Goal: Task Accomplishment & Management: Complete application form

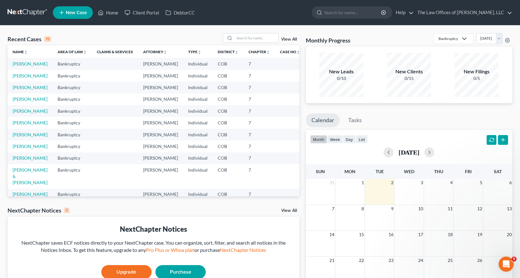
click at [71, 16] on link "New Case" at bounding box center [73, 12] width 40 height 13
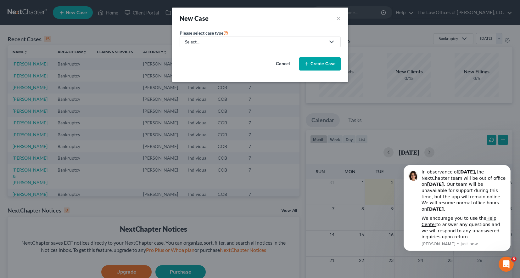
click at [235, 45] on link "Select..." at bounding box center [259, 41] width 161 height 11
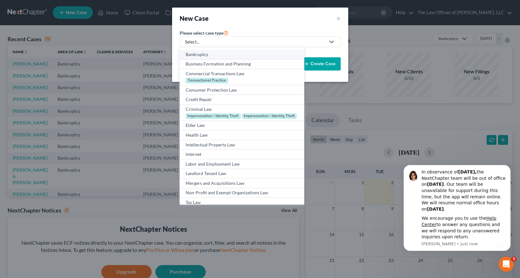
click at [198, 53] on div "Bankruptcy" at bounding box center [241, 54] width 112 height 6
select select "11"
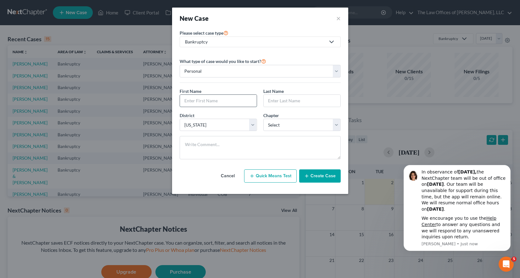
click at [205, 103] on input "text" at bounding box center [218, 101] width 77 height 12
type input "[PERSON_NAME]"
type input "Davey"
click at [277, 121] on select "Select 7 11 12 13" at bounding box center [301, 125] width 77 height 13
select select "0"
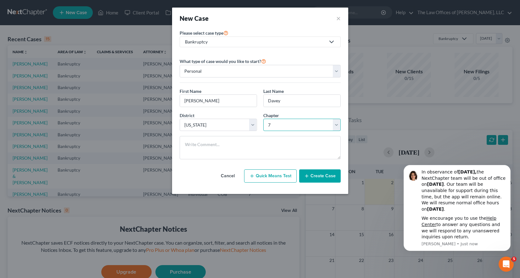
click at [263, 119] on select "Select 7 11 12 13" at bounding box center [301, 125] width 77 height 13
click at [327, 176] on button "Create Case" at bounding box center [319, 175] width 41 height 13
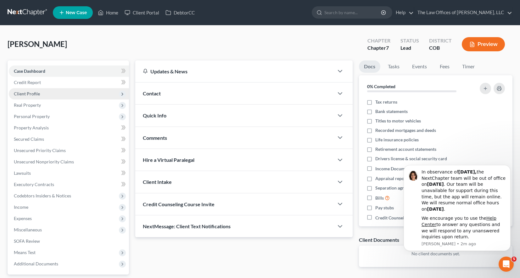
click at [26, 93] on span "Client Profile" at bounding box center [27, 93] width 26 height 5
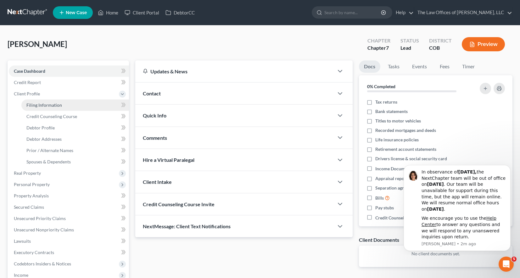
click at [36, 104] on span "Filing Information" at bounding box center [44, 104] width 36 height 5
select select "1"
select select "0"
select select "11"
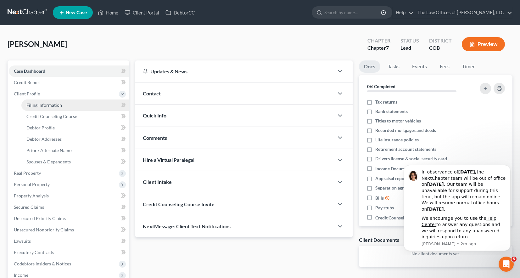
select select "5"
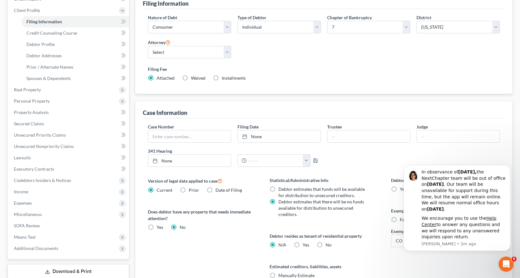
scroll to position [143, 0]
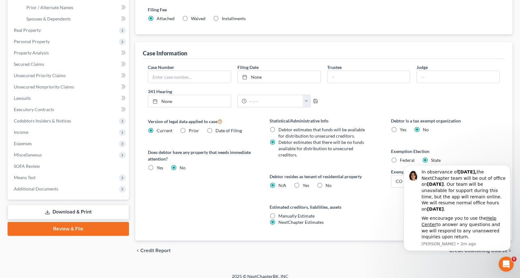
click at [302, 182] on label "Yes Yes" at bounding box center [305, 185] width 7 height 6
click at [305, 182] on input "Yes Yes" at bounding box center [307, 184] width 4 height 4
radio input "true"
radio input "false"
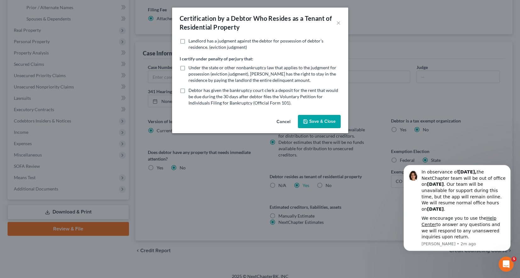
click at [313, 123] on button "Save & Close" at bounding box center [319, 121] width 43 height 13
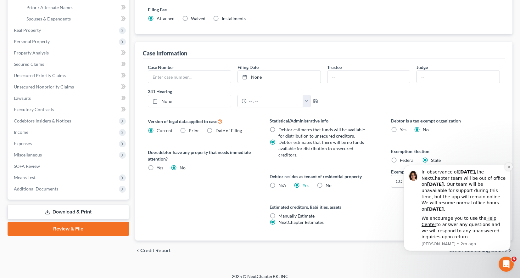
click at [507, 166] on icon "Dismiss notification" at bounding box center [508, 166] width 3 height 3
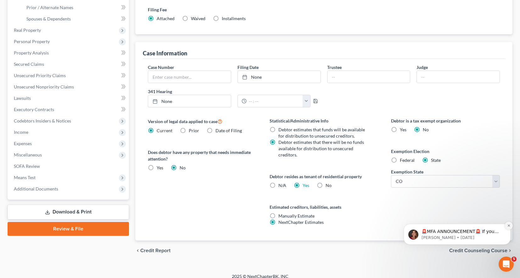
click at [508, 224] on icon "Dismiss notification" at bounding box center [508, 225] width 3 height 3
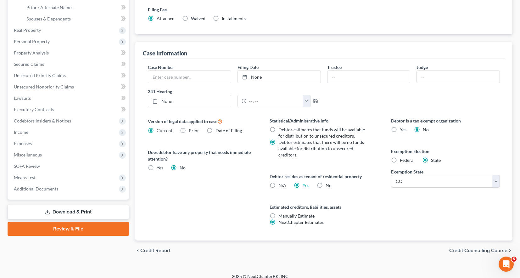
click at [482, 248] on span "Credit Counseling Course" at bounding box center [478, 250] width 58 height 5
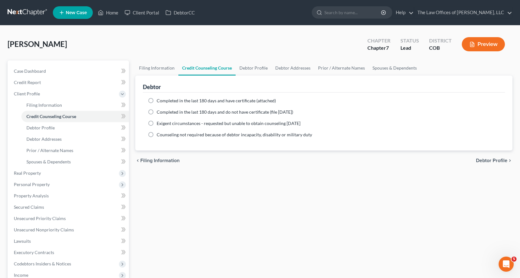
click at [482, 158] on span "Debtor Profile" at bounding box center [491, 160] width 31 height 5
select select "0"
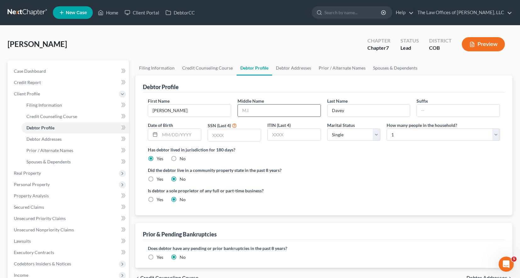
click at [286, 108] on input "text" at bounding box center [279, 110] width 83 height 12
type input "[PERSON_NAME]"
click at [235, 134] on input "text" at bounding box center [234, 135] width 53 height 12
paste input "6958"
type input "6958"
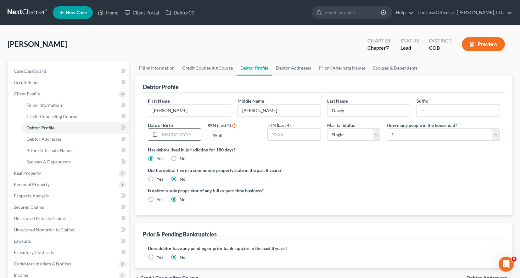
click at [178, 136] on input "text" at bounding box center [180, 135] width 41 height 12
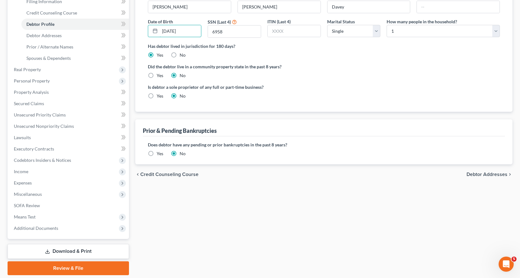
scroll to position [104, 0]
type input "[DATE]"
click at [479, 174] on span "Debtor Addresses" at bounding box center [486, 173] width 41 height 5
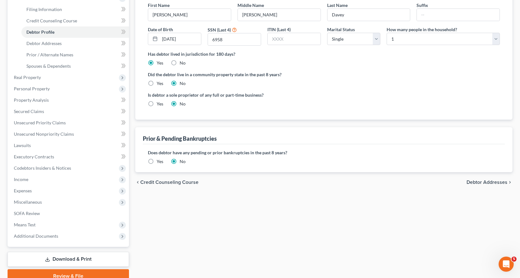
select select "0"
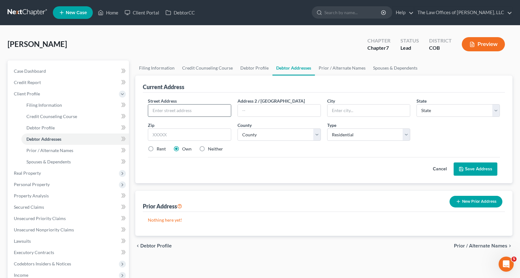
click at [174, 111] on input "text" at bounding box center [189, 110] width 83 height 12
paste input "[STREET_ADDRESS]"
type input "[STREET_ADDRESS]"
click at [196, 134] on input "text" at bounding box center [189, 134] width 83 height 13
paste input "80538"
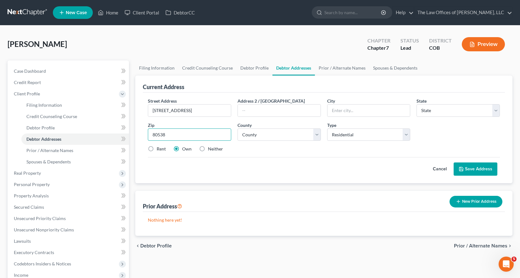
type input "80538"
type input "Loveland"
select select "5"
click at [287, 167] on div "Cancel Save Address" at bounding box center [324, 166] width 352 height 19
click at [309, 133] on select "County" at bounding box center [278, 134] width 83 height 13
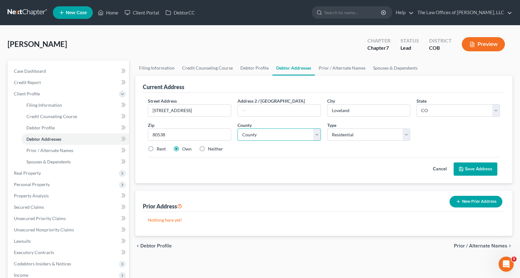
select select "35"
click at [237, 128] on select "County [GEOGRAPHIC_DATA] [GEOGRAPHIC_DATA] [GEOGRAPHIC_DATA] [GEOGRAPHIC_DATA] …" at bounding box center [278, 134] width 83 height 13
click at [157, 148] on label "Rent" at bounding box center [161, 149] width 9 height 6
click at [159, 148] on input "Rent" at bounding box center [161, 148] width 4 height 4
radio input "true"
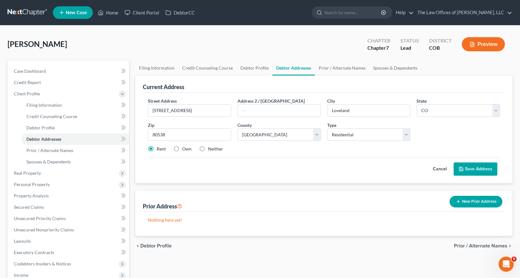
click at [481, 172] on button "Save Address" at bounding box center [475, 168] width 44 height 13
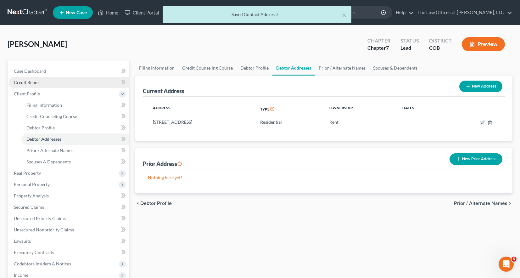
click at [34, 83] on span "Credit Report" at bounding box center [27, 82] width 27 height 5
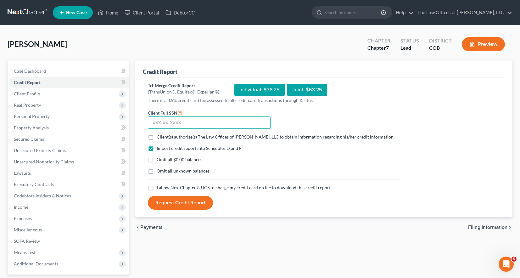
click at [172, 119] on input "text" at bounding box center [209, 122] width 123 height 13
paste input "523-02-6958"
type input "523-02-6958"
click at [157, 137] on label "Client(s) authorize(s) The Law Offices of [PERSON_NAME], LLC to obtain informat…" at bounding box center [276, 137] width 238 height 6
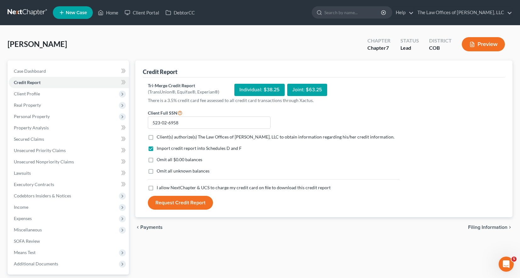
click at [159, 137] on input "Client(s) authorize(s) The Law Offices of [PERSON_NAME], LLC to obtain informat…" at bounding box center [161, 136] width 4 height 4
checkbox input "true"
click at [157, 157] on label "Omit all $0.00 balances" at bounding box center [180, 159] width 46 height 6
click at [159, 157] on input "Omit all $0.00 balances" at bounding box center [161, 158] width 4 height 4
checkbox input "true"
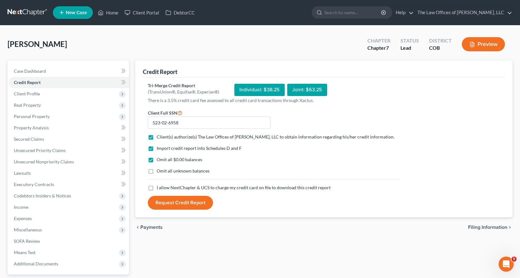
click at [157, 168] on label "Omit all unknown balances" at bounding box center [183, 171] width 53 height 6
click at [159, 168] on input "Omit all unknown balances" at bounding box center [161, 170] width 4 height 4
checkbox input "true"
click at [157, 188] on label "I allow NextChapter & UCS to charge my credit card on file to download this cre…" at bounding box center [244, 187] width 174 height 6
click at [159, 188] on input "I allow NextChapter & UCS to charge my credit card on file to download this cre…" at bounding box center [161, 186] width 4 height 4
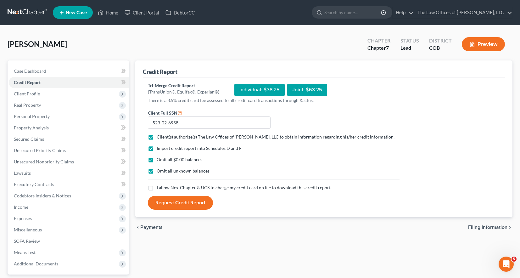
checkbox input "true"
click at [166, 207] on button "Request Credit Report" at bounding box center [180, 203] width 65 height 14
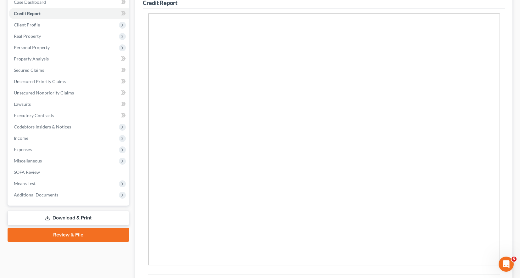
scroll to position [46, 0]
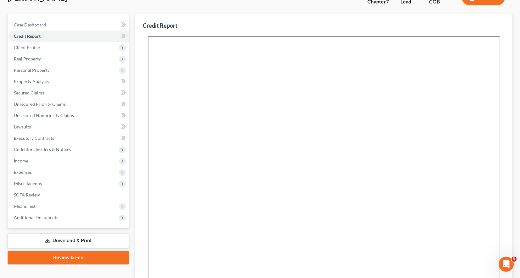
click at [93, 240] on link "Download & Print" at bounding box center [68, 240] width 121 height 15
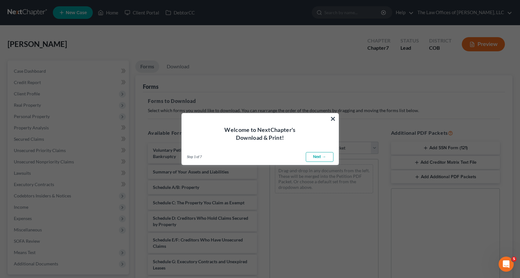
click at [325, 155] on link "Next →" at bounding box center [320, 157] width 28 height 10
select select "0"
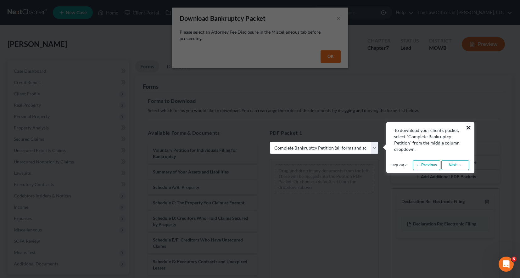
click at [467, 126] on button "×" at bounding box center [468, 127] width 6 height 10
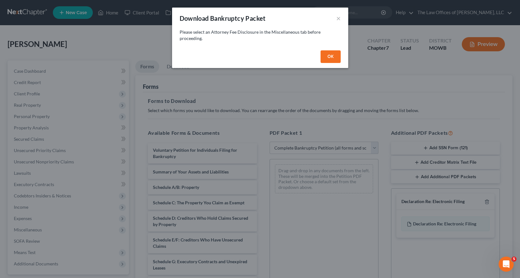
click at [332, 57] on button "OK" at bounding box center [330, 56] width 20 height 13
select select
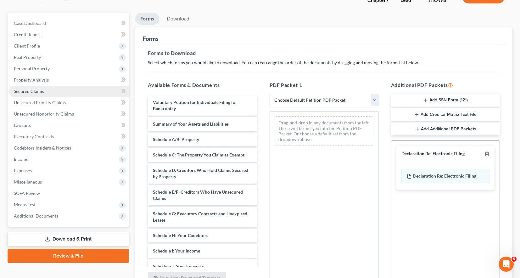
scroll to position [48, 0]
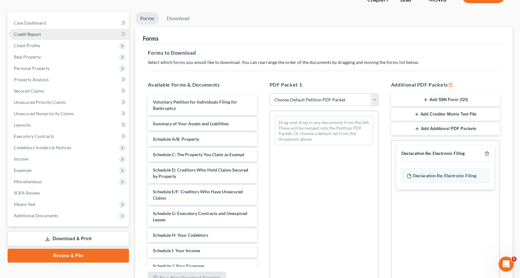
click at [33, 37] on link "Credit Report" at bounding box center [69, 34] width 120 height 11
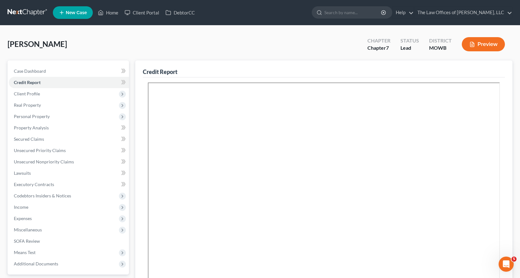
click at [482, 41] on button "Preview" at bounding box center [482, 44] width 43 height 14
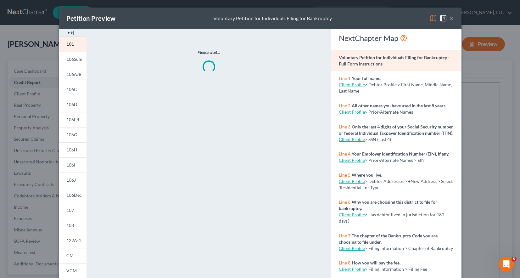
click at [454, 18] on div "Petition Preview Voluntary Petition for Individuals Filing for Bankruptcy ×" at bounding box center [260, 18] width 402 height 21
click at [451, 18] on button "×" at bounding box center [451, 18] width 4 height 8
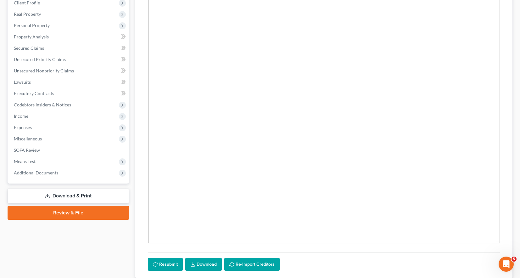
scroll to position [135, 0]
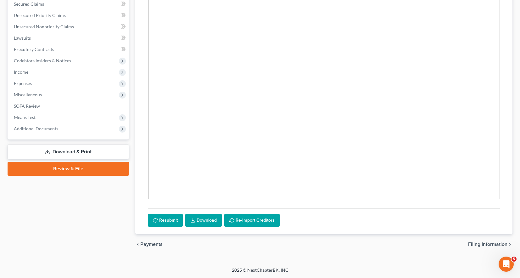
click at [202, 220] on link "Download" at bounding box center [203, 219] width 36 height 13
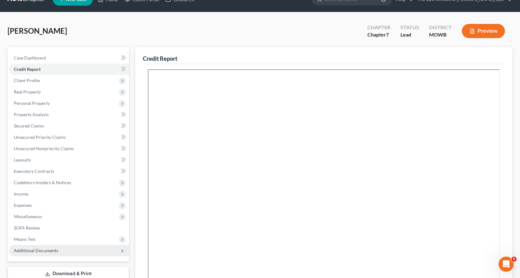
scroll to position [0, 0]
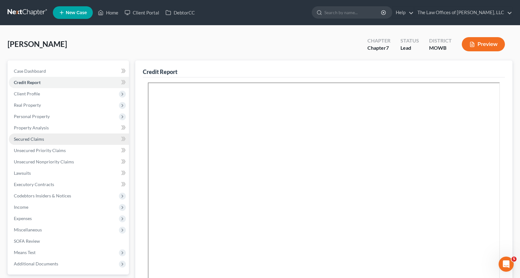
click at [36, 138] on span "Secured Claims" at bounding box center [29, 138] width 30 height 5
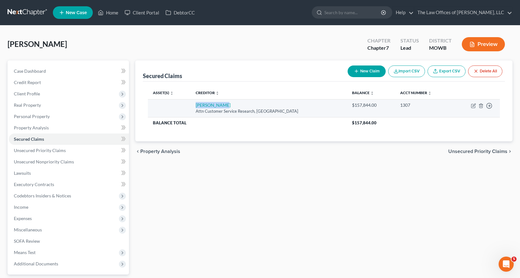
drag, startPoint x: 224, startPoint y: 103, endPoint x: 189, endPoint y: 104, distance: 35.2
click at [189, 104] on tr "[PERSON_NAME] Attn Customer Service Research, [GEOGRAPHIC_DATA] $157,844.00 130…" at bounding box center [324, 108] width 352 height 18
drag, startPoint x: 378, startPoint y: 106, endPoint x: 354, endPoint y: 104, distance: 24.0
click at [354, 104] on div "$157,844.00" at bounding box center [371, 105] width 38 height 6
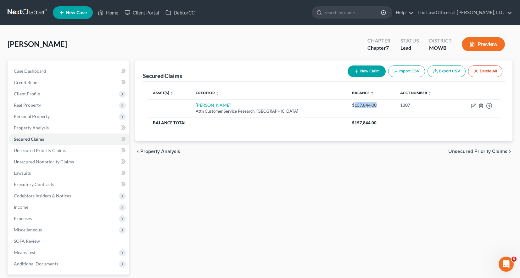
copy div "157,844.00"
click at [37, 150] on span "Unsecured Priority Claims" at bounding box center [40, 149] width 52 height 5
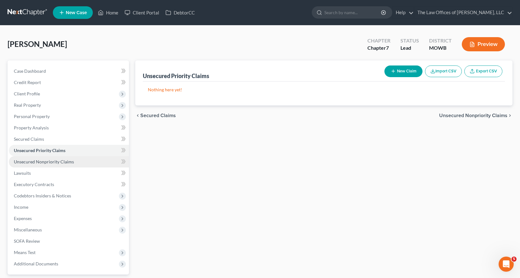
click at [36, 162] on span "Unsecured Nonpriority Claims" at bounding box center [44, 161] width 60 height 5
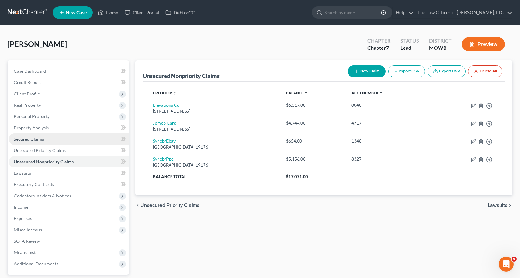
click at [32, 140] on span "Secured Claims" at bounding box center [29, 138] width 30 height 5
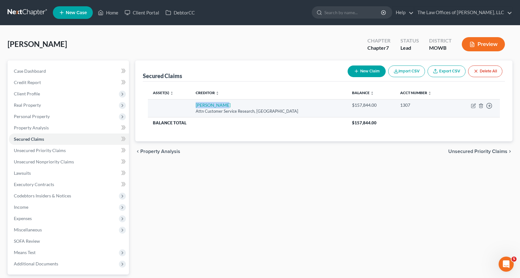
drag, startPoint x: 223, startPoint y: 103, endPoint x: 192, endPoint y: 103, distance: 30.8
click at [192, 103] on td "[PERSON_NAME] Attn Customer Service Research, [GEOGRAPHIC_DATA]" at bounding box center [268, 108] width 156 height 18
copy link "[PERSON_NAME]"
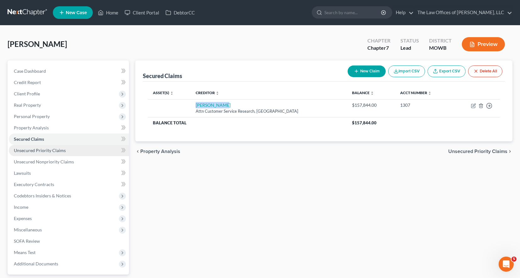
click at [53, 149] on span "Unsecured Priority Claims" at bounding box center [40, 149] width 52 height 5
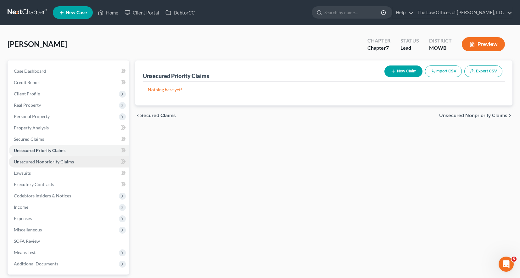
click at [54, 163] on span "Unsecured Nonpriority Claims" at bounding box center [44, 161] width 60 height 5
